Goal: Task Accomplishment & Management: Manage account settings

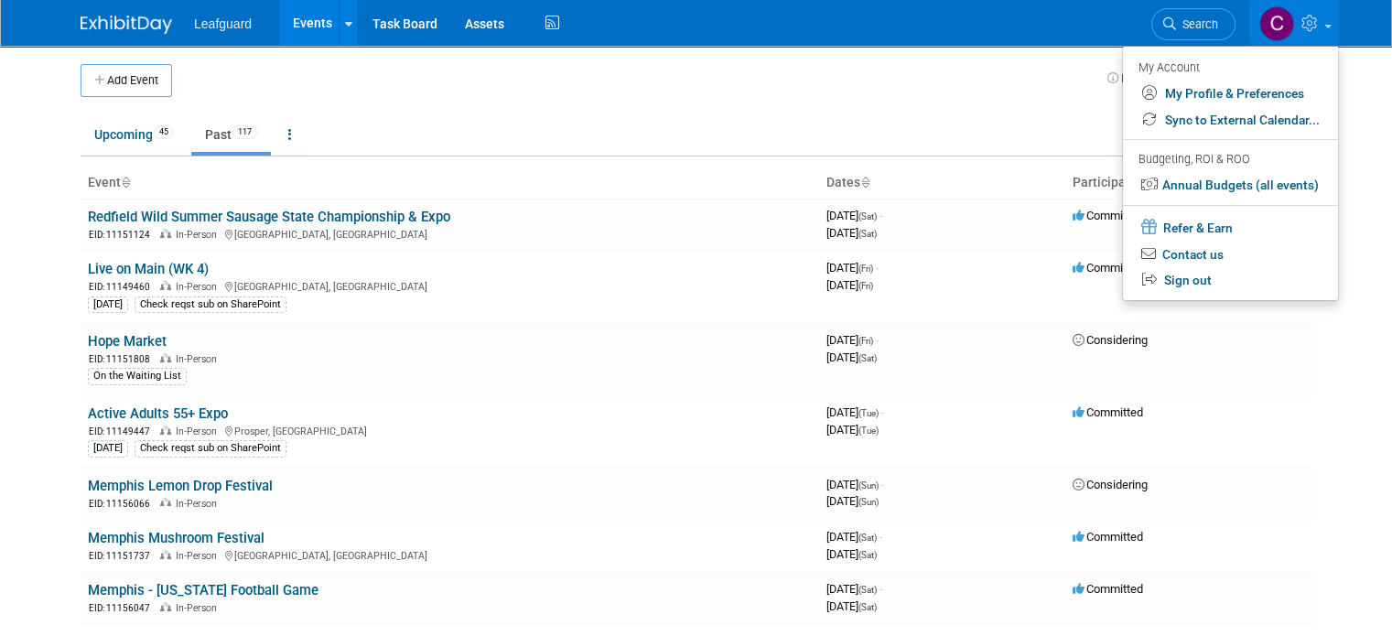
click at [201, 25] on span "Leafguard" at bounding box center [223, 23] width 58 height 15
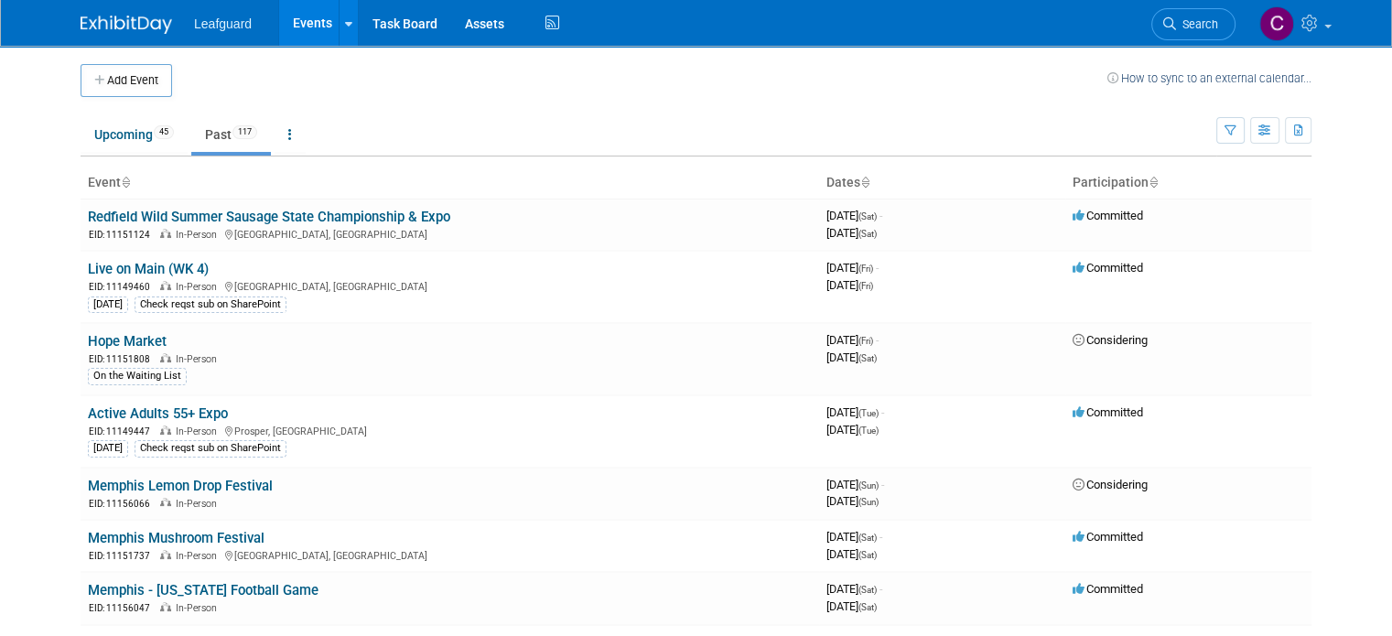
click at [197, 25] on span "Leafguard" at bounding box center [223, 23] width 58 height 15
click at [95, 28] on img at bounding box center [127, 25] width 92 height 18
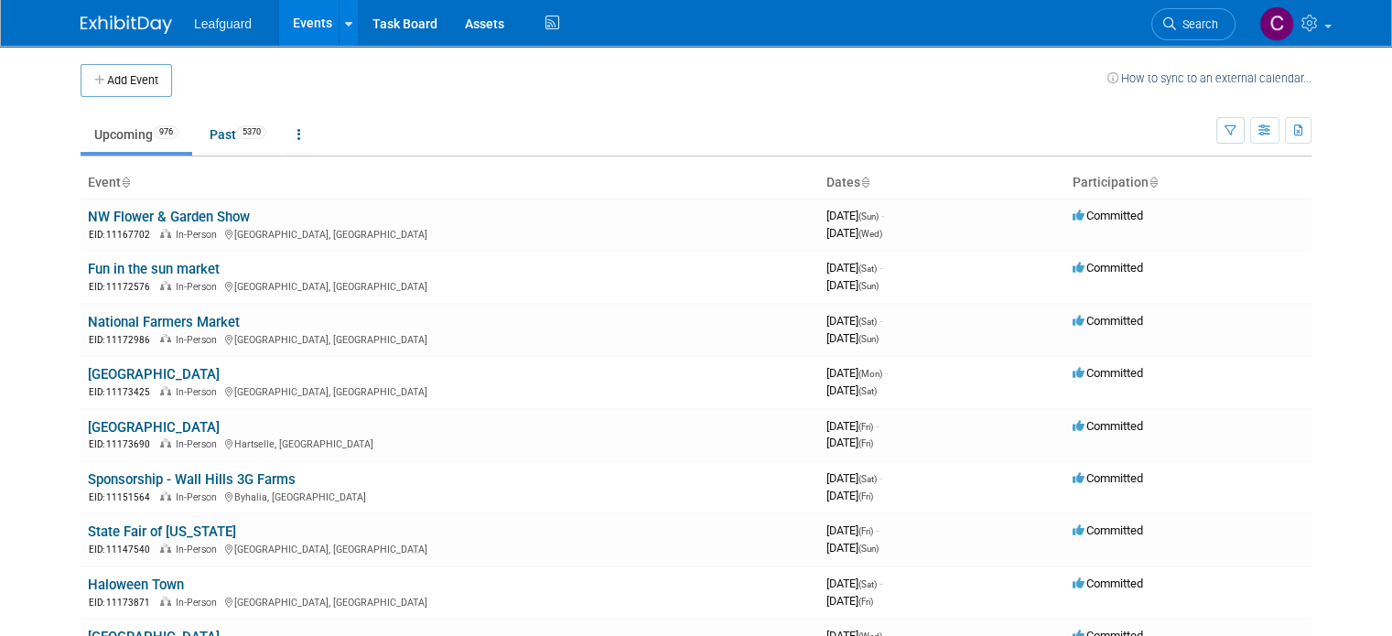
click at [205, 32] on ul "Leafguard Events Add Event Bulk Upload Events Shareable Event Boards Task Board…" at bounding box center [379, 23] width 370 height 46
click at [339, 44] on link at bounding box center [348, 23] width 19 height 46
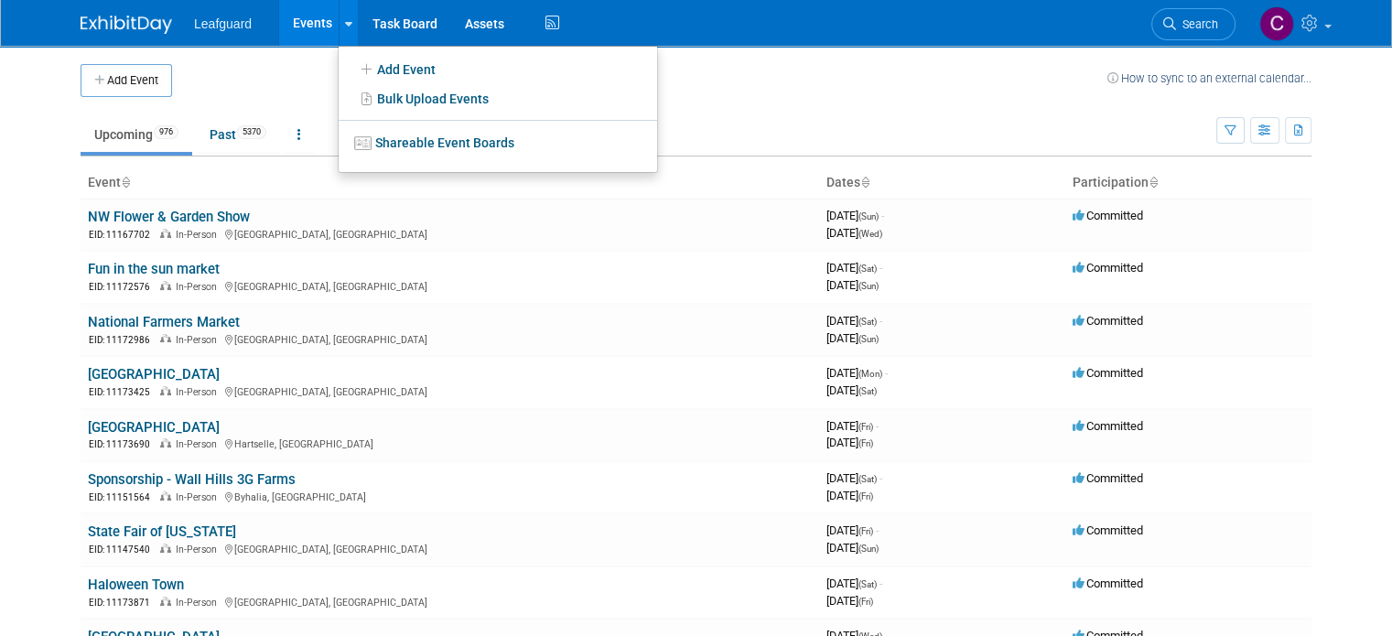
click at [275, 77] on td at bounding box center [639, 80] width 935 height 33
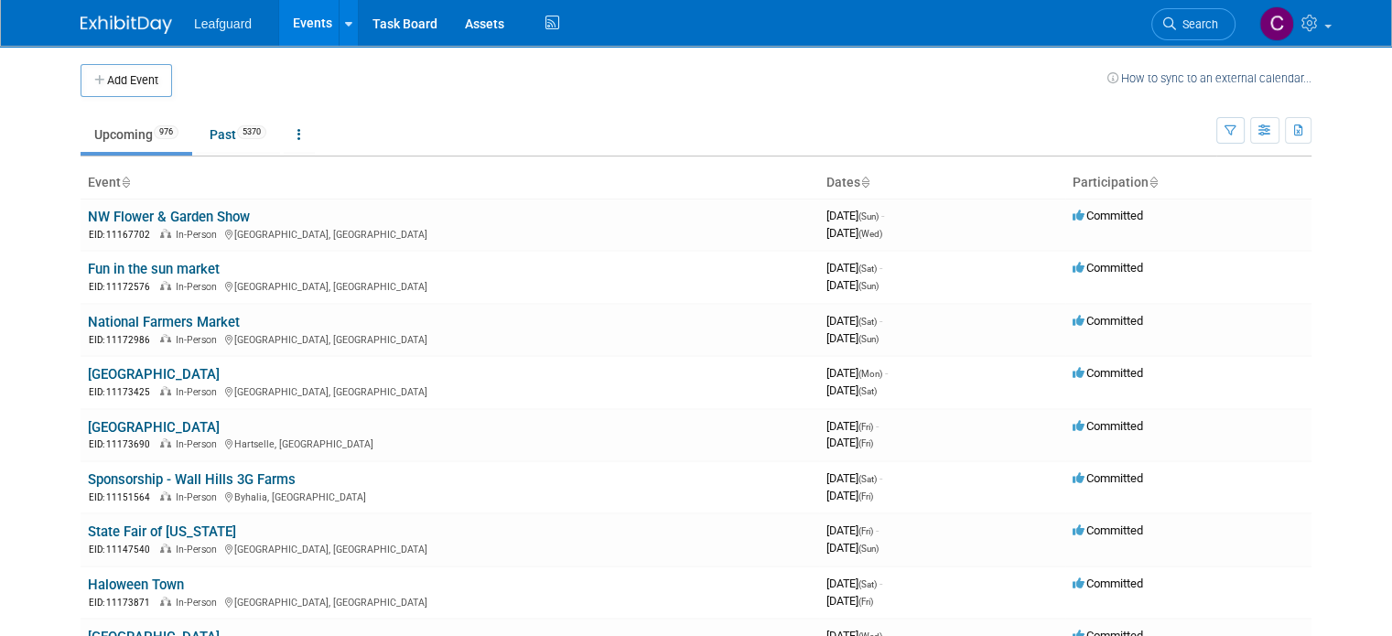
click at [172, 20] on link at bounding box center [137, 15] width 113 height 15
click at [1236, 131] on icon "button" at bounding box center [1230, 131] width 12 height 12
